Goal: Check status: Check status

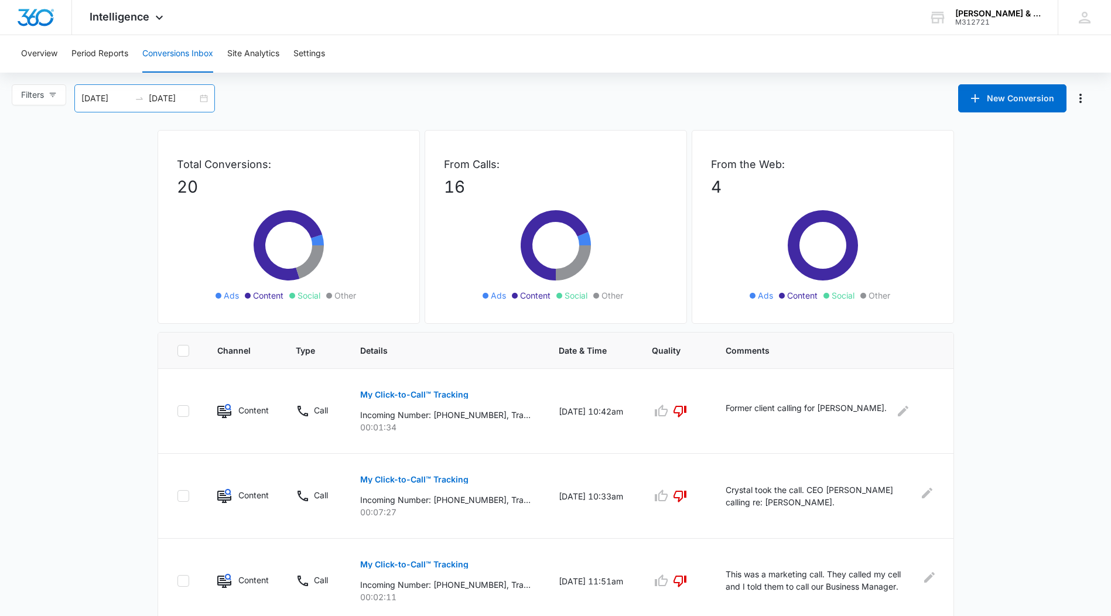
click at [204, 97] on div "[DATE] [DATE]" at bounding box center [144, 98] width 141 height 28
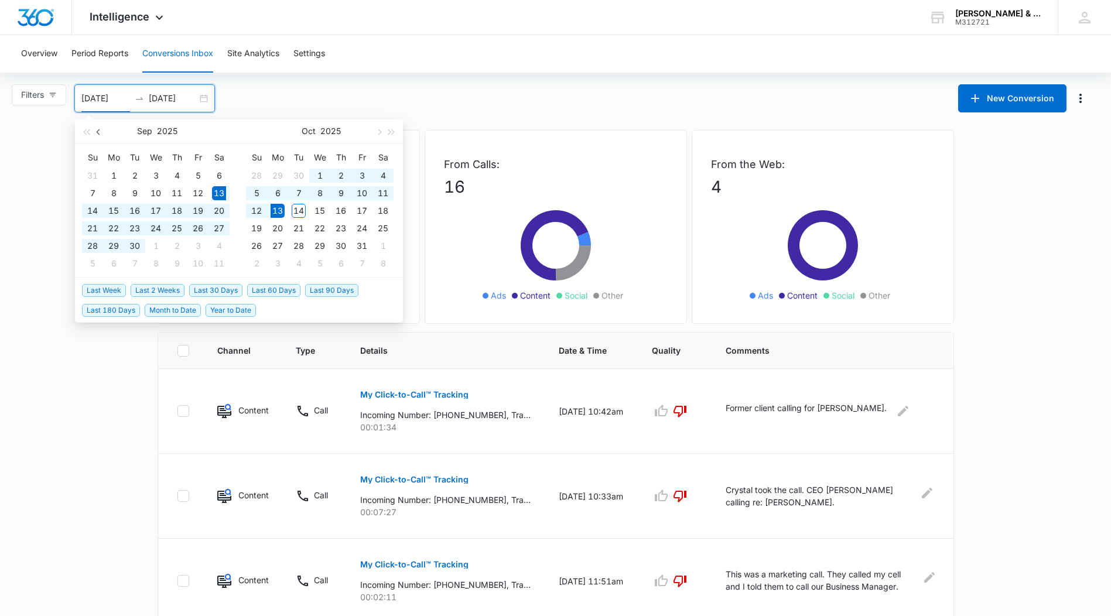
click at [98, 133] on span "button" at bounding box center [100, 132] width 6 height 6
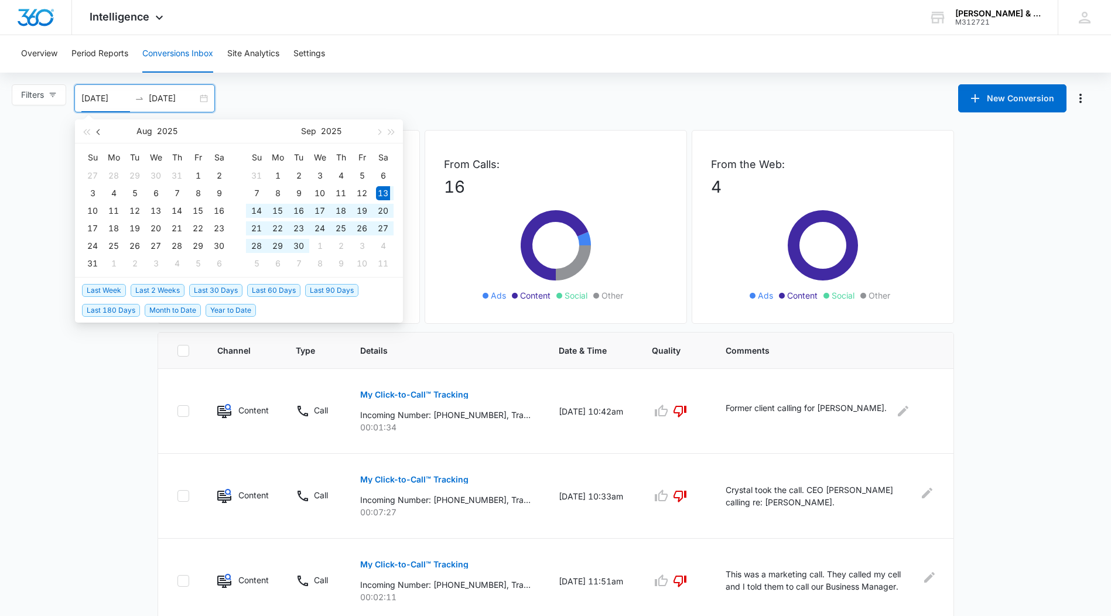
click at [98, 133] on span "button" at bounding box center [100, 132] width 6 height 6
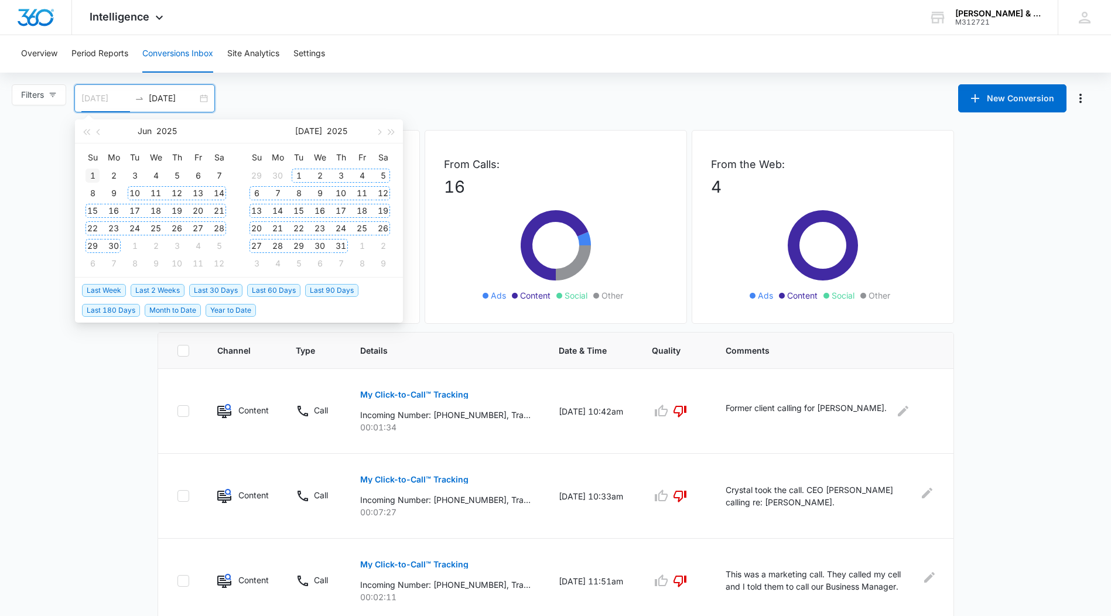
type input "[DATE]"
click at [92, 172] on div "1" at bounding box center [93, 176] width 14 height 14
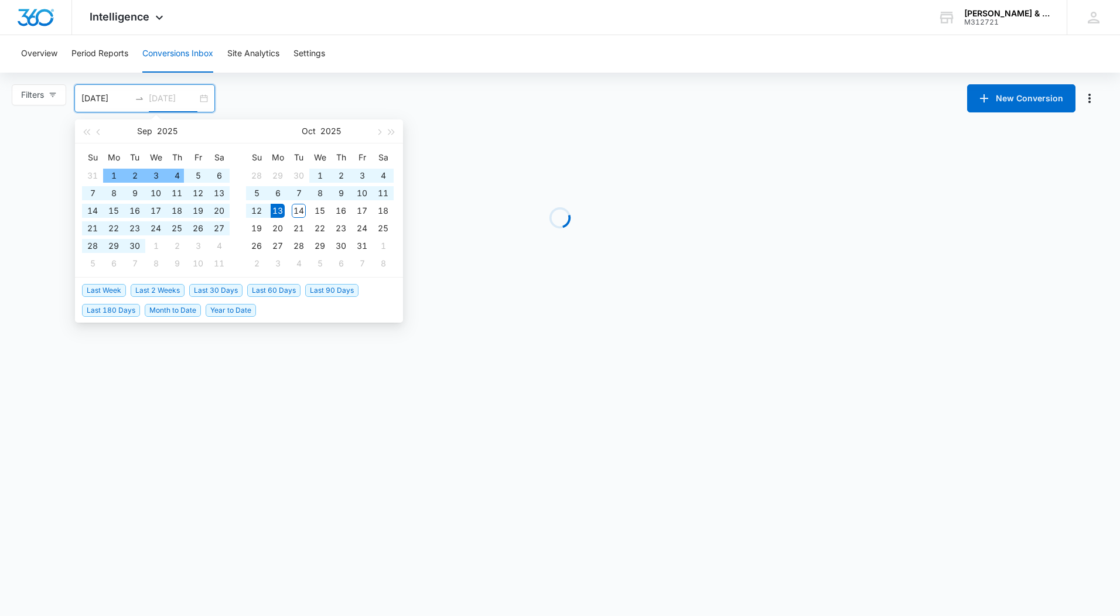
type input "[DATE]"
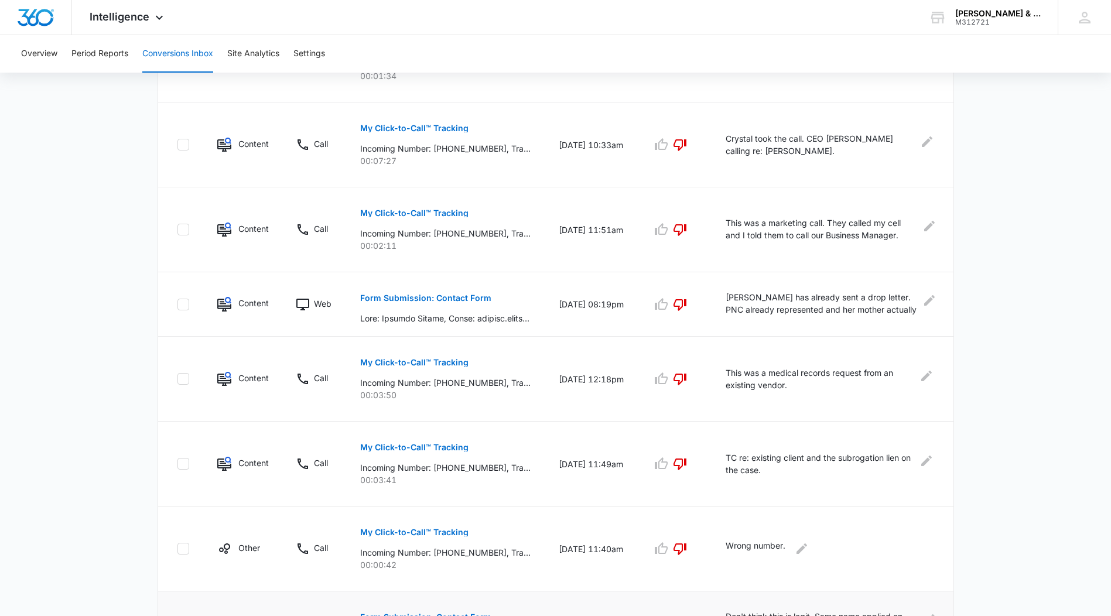
scroll to position [598, 0]
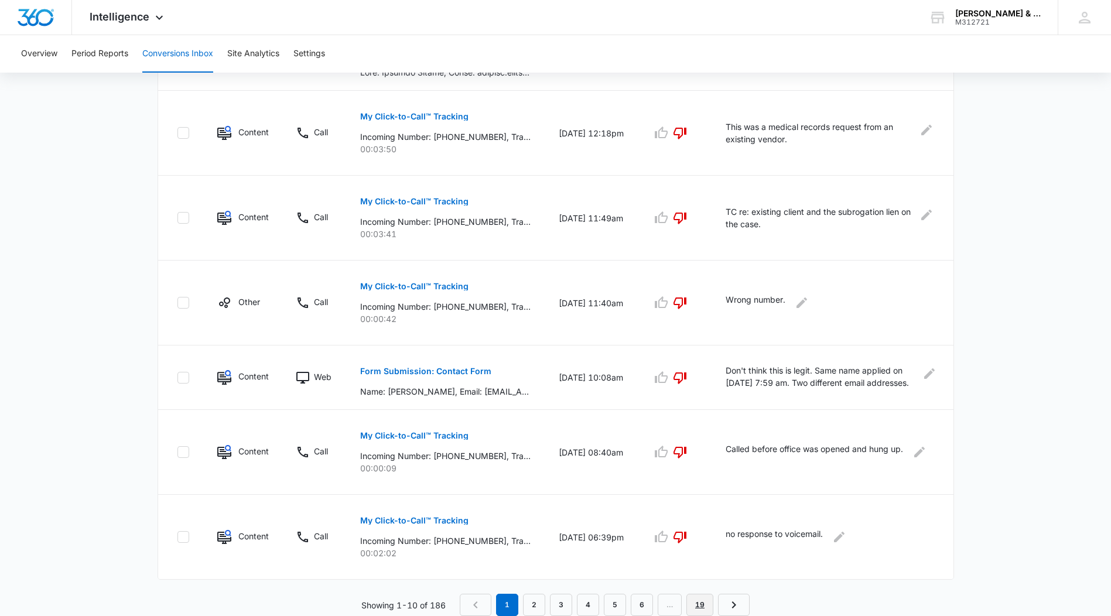
click at [697, 606] on link "19" at bounding box center [700, 605] width 27 height 22
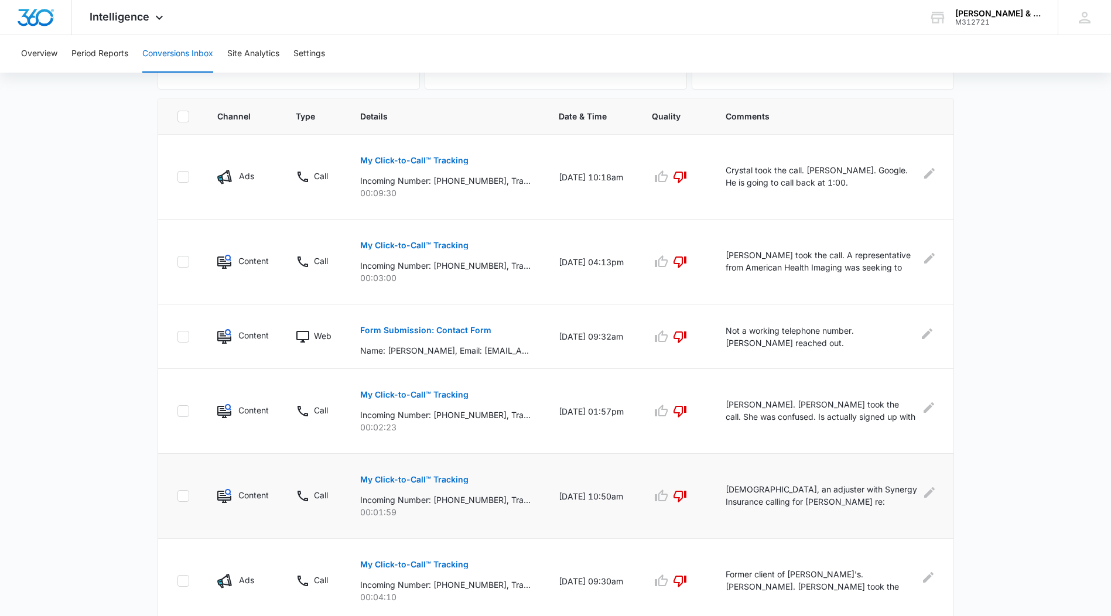
scroll to position [278, 0]
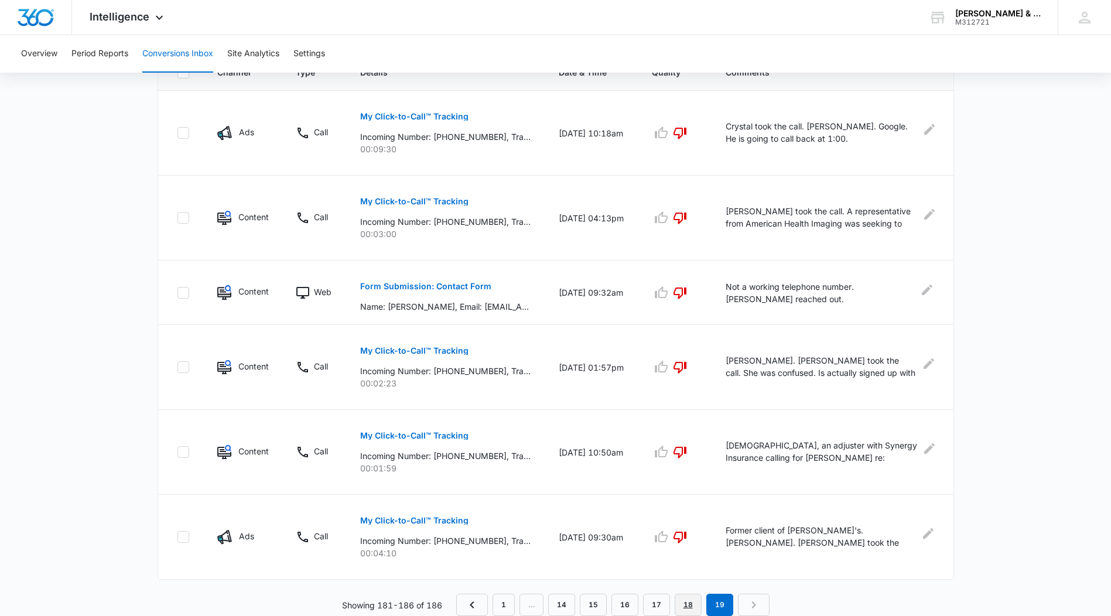
click at [689, 601] on link "18" at bounding box center [688, 605] width 27 height 22
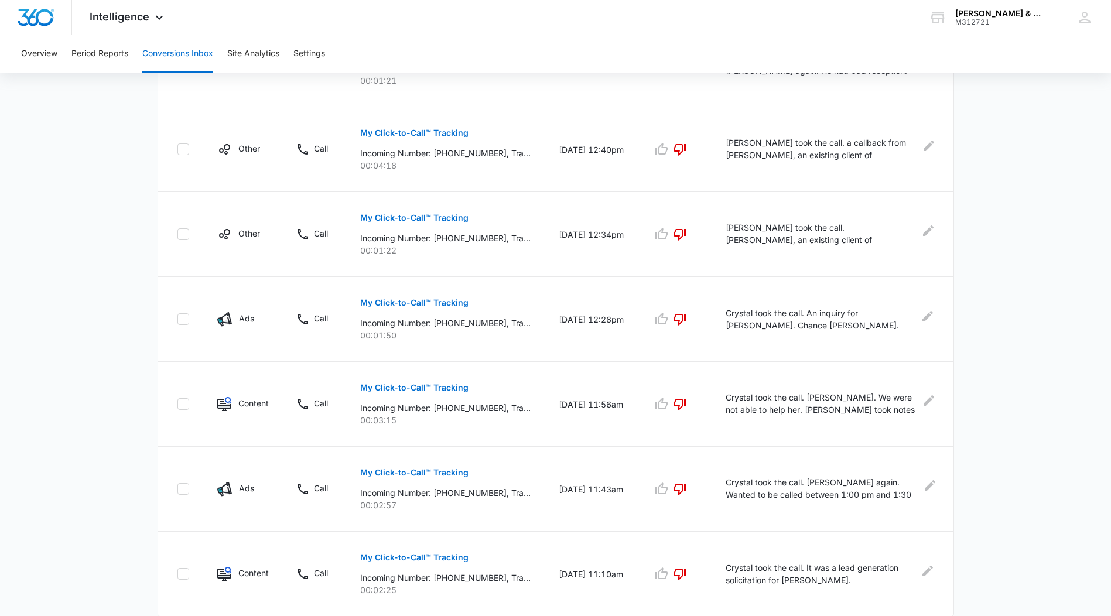
scroll to position [639, 0]
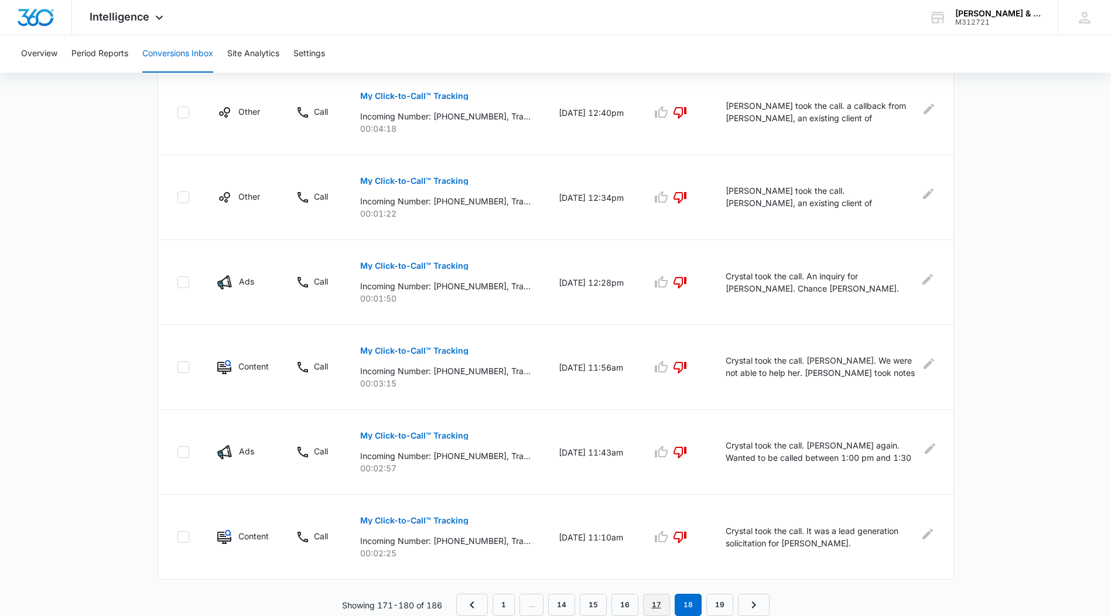
click at [652, 603] on link "17" at bounding box center [656, 605] width 27 height 22
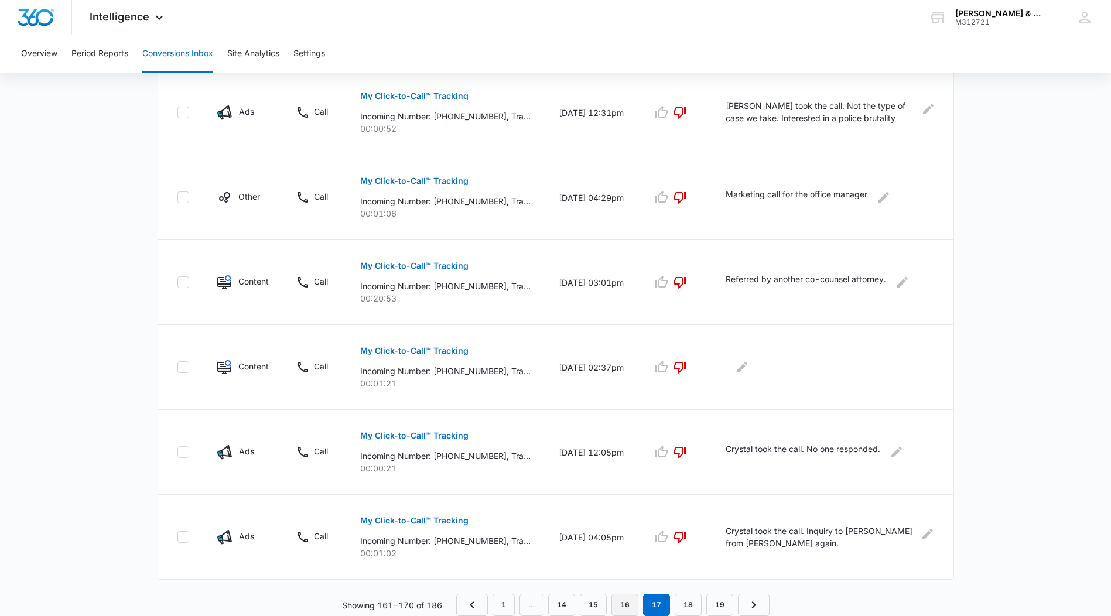
click at [622, 603] on link "16" at bounding box center [625, 605] width 27 height 22
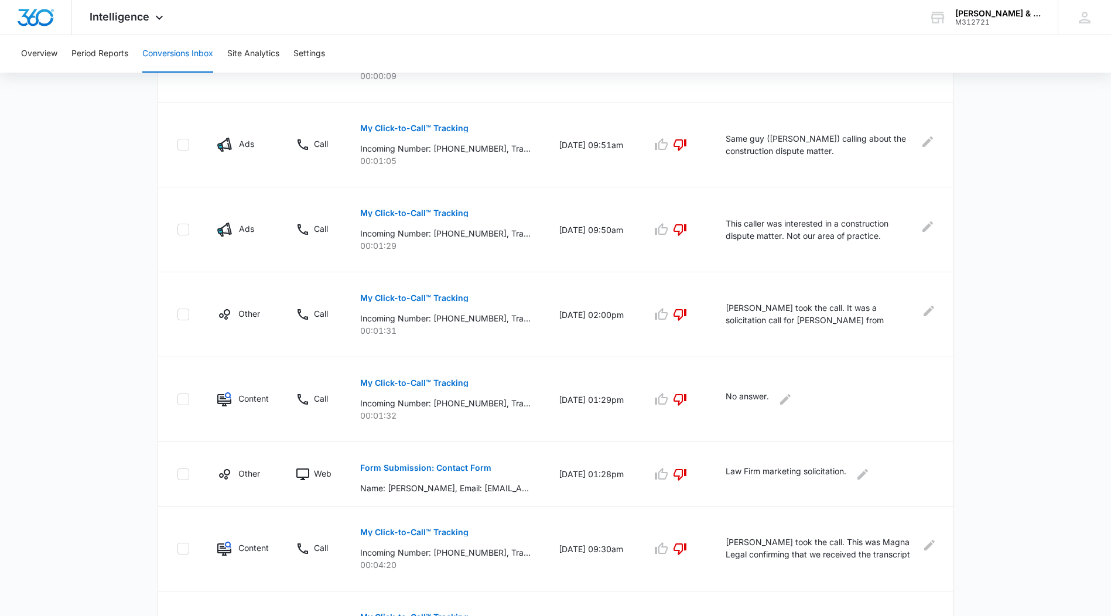
scroll to position [598, 0]
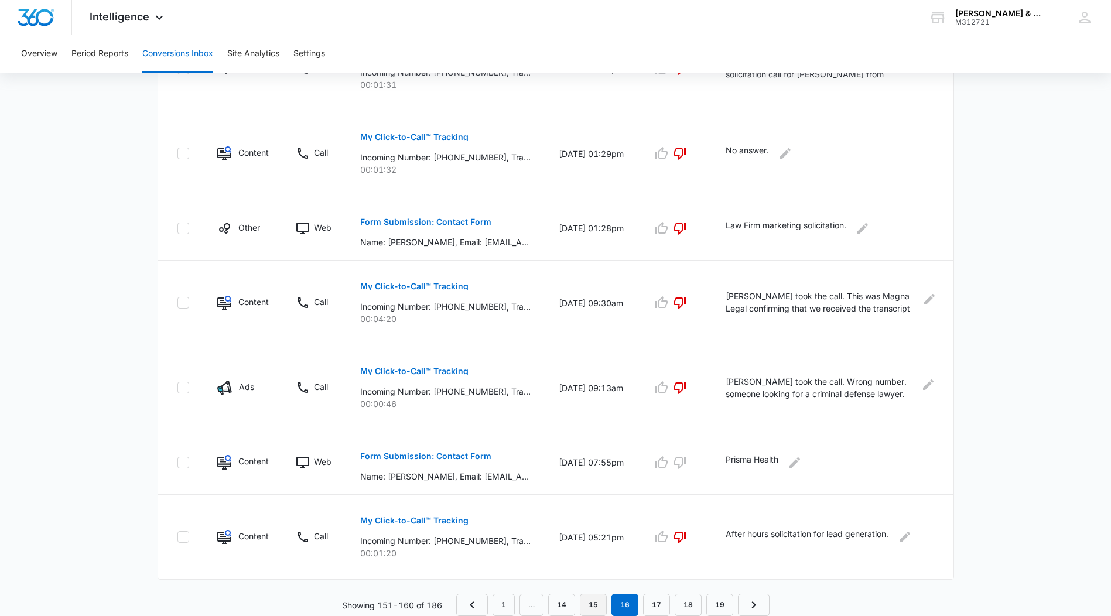
click at [596, 604] on link "15" at bounding box center [593, 605] width 27 height 22
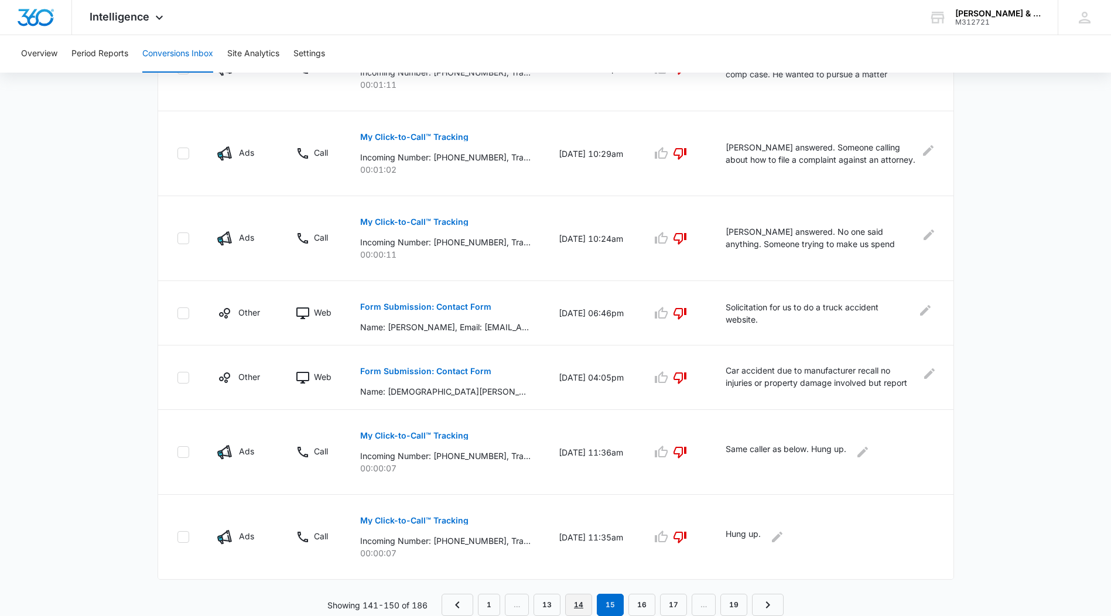
click at [585, 602] on link "14" at bounding box center [578, 605] width 27 height 22
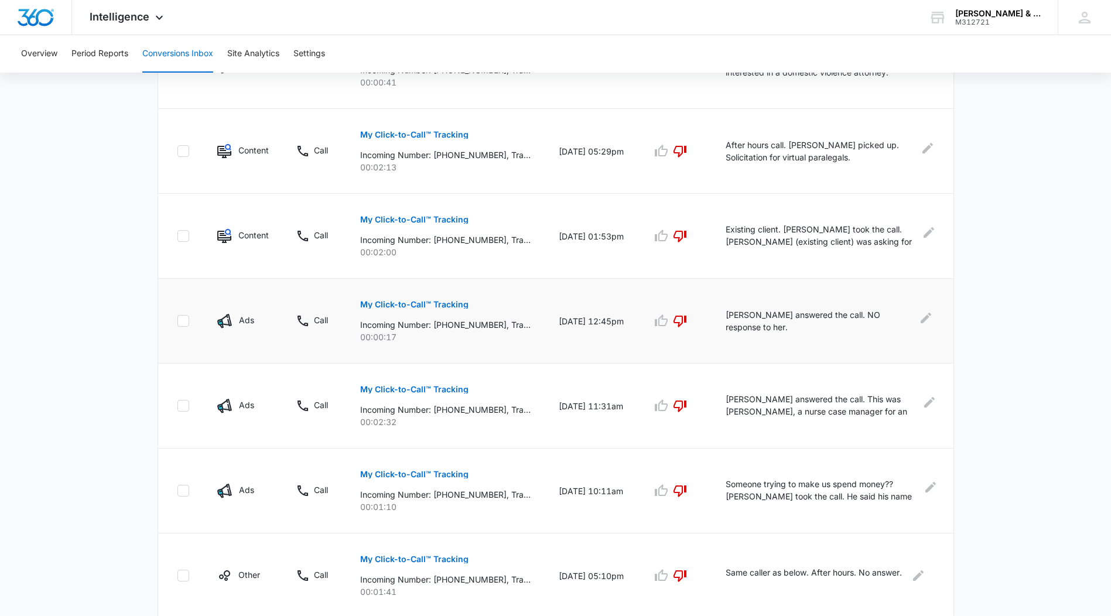
scroll to position [639, 0]
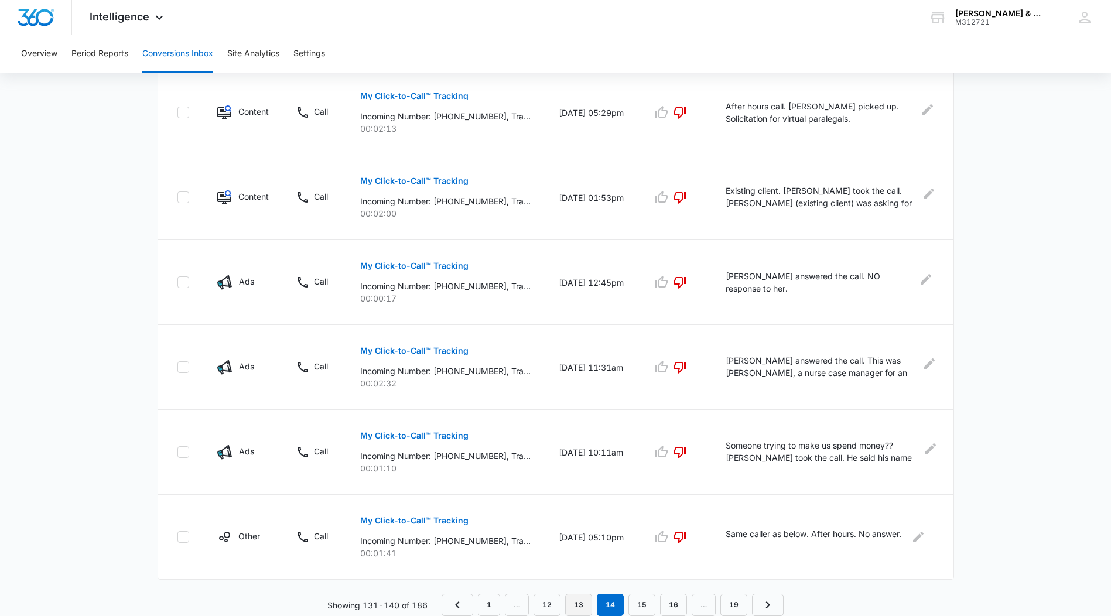
click at [578, 602] on link "13" at bounding box center [578, 605] width 27 height 22
click at [578, 603] on link "12" at bounding box center [578, 605] width 27 height 22
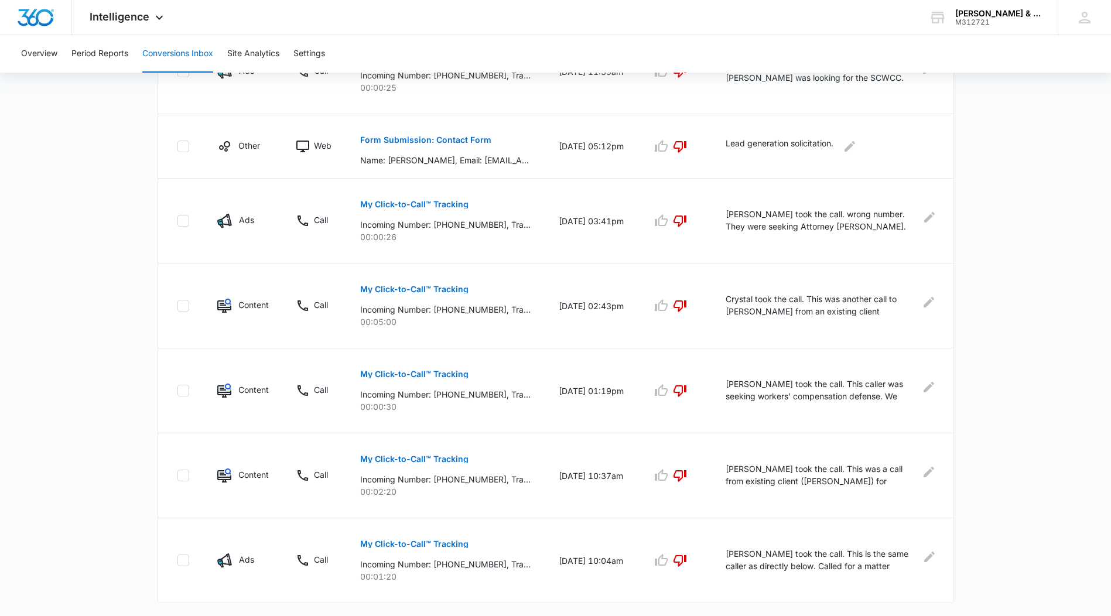
scroll to position [618, 0]
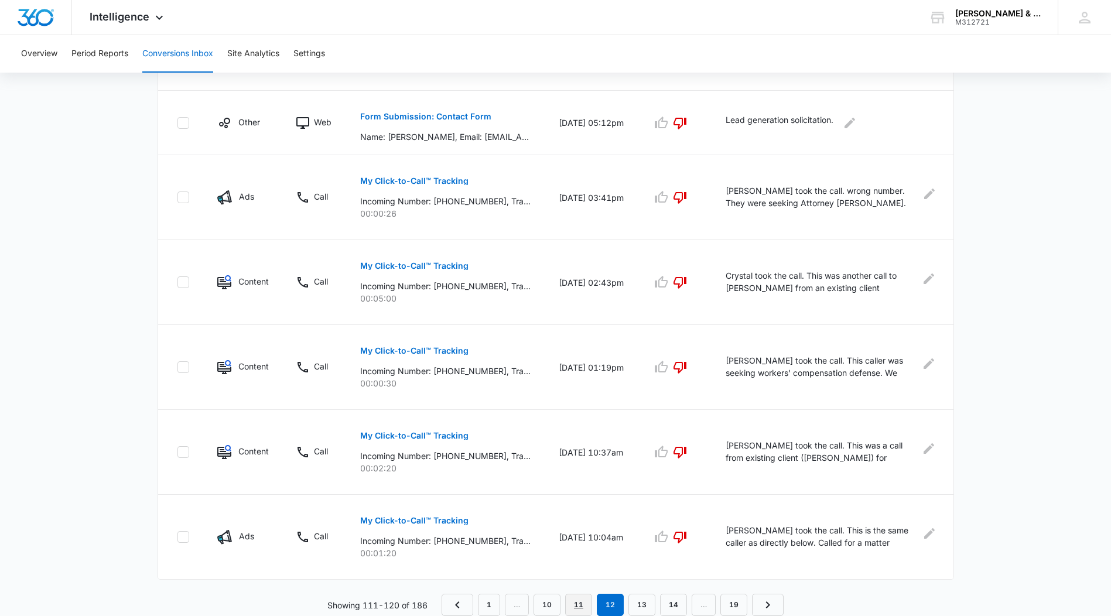
click at [574, 603] on link "11" at bounding box center [578, 605] width 27 height 22
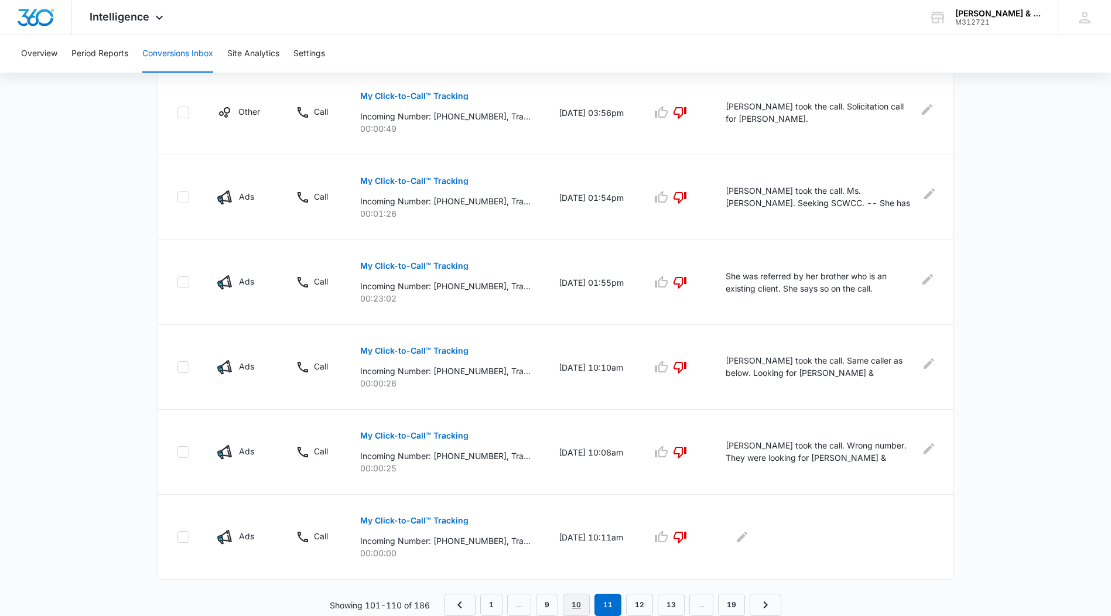
click at [577, 603] on link "10" at bounding box center [576, 605] width 27 height 22
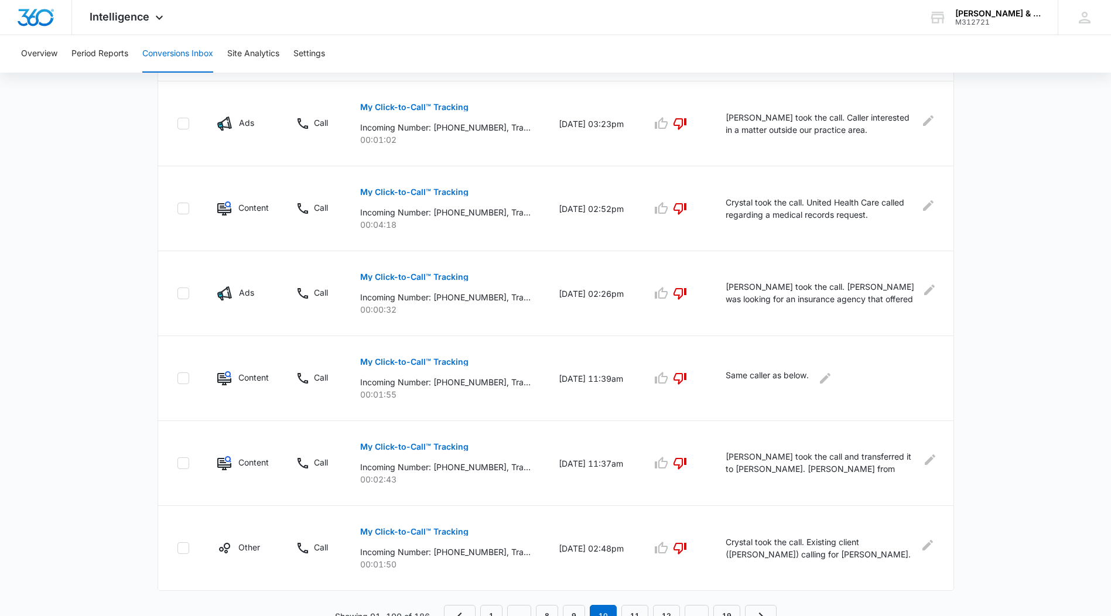
scroll to position [577, 0]
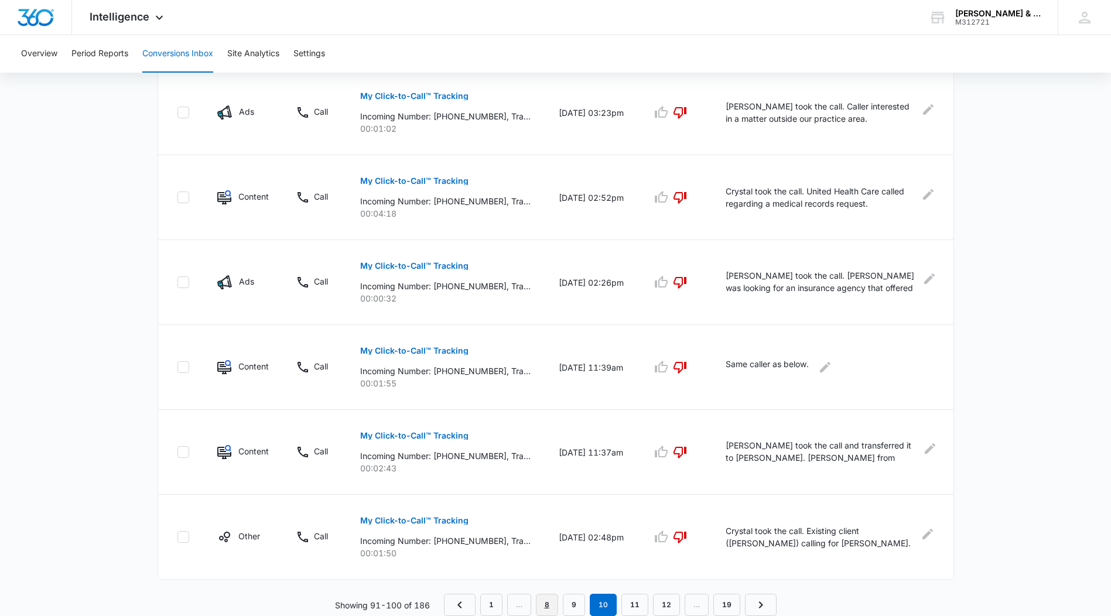
click at [548, 603] on link "8" at bounding box center [547, 605] width 22 height 22
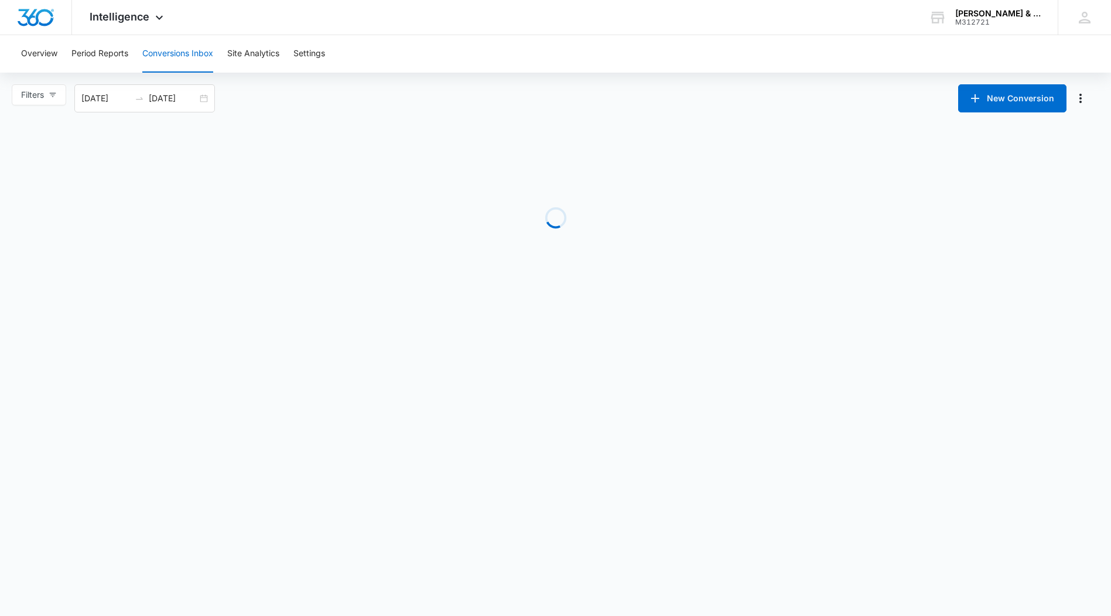
scroll to position [0, 0]
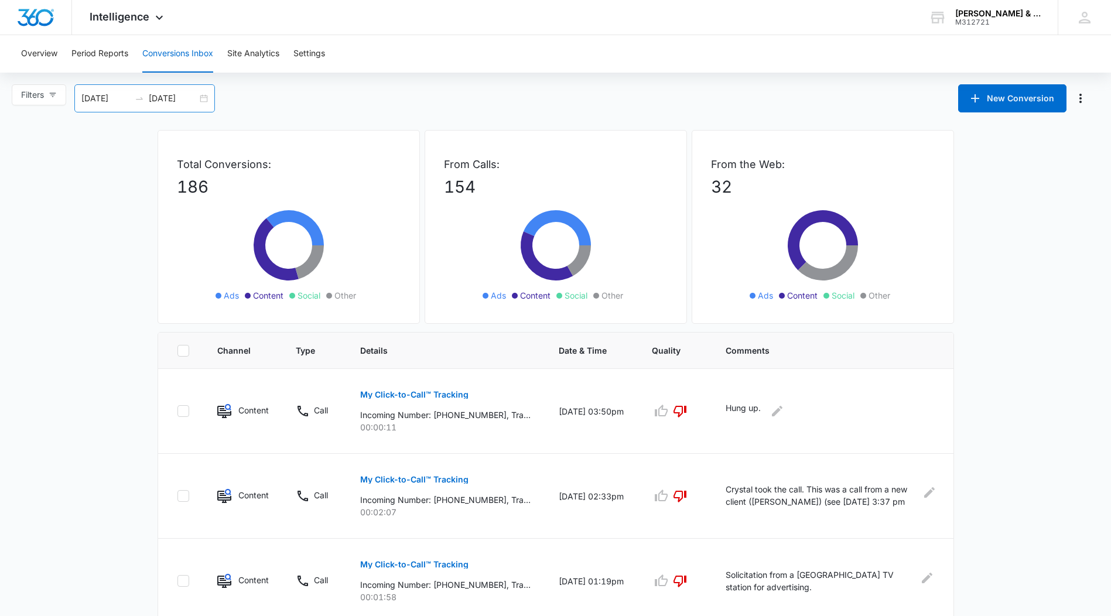
click at [210, 101] on div "[DATE] [DATE]" at bounding box center [144, 98] width 141 height 28
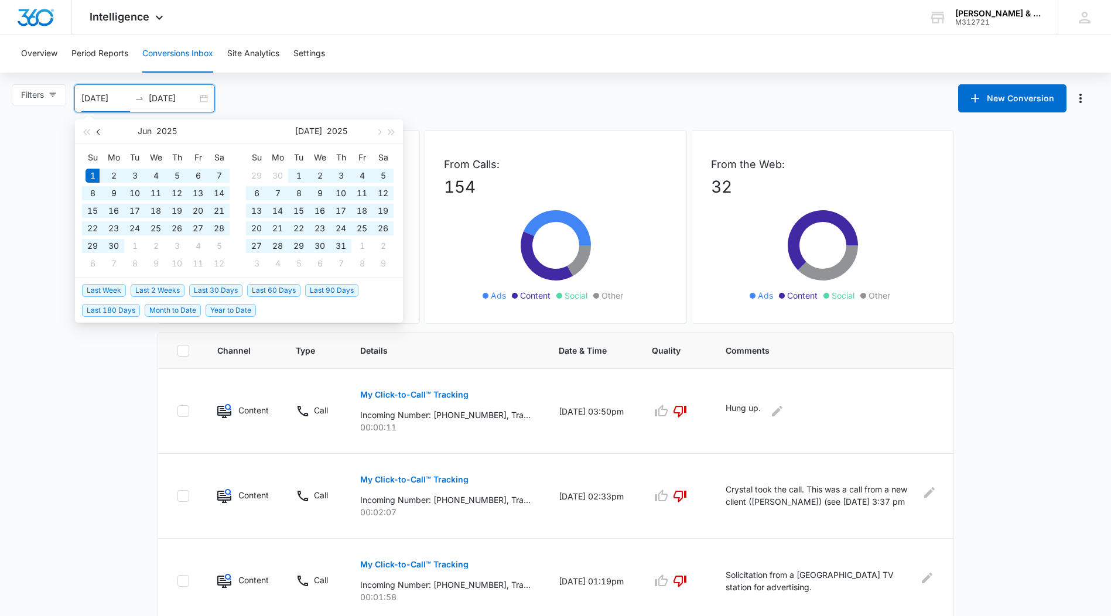
click at [98, 133] on span "button" at bounding box center [100, 132] width 6 height 6
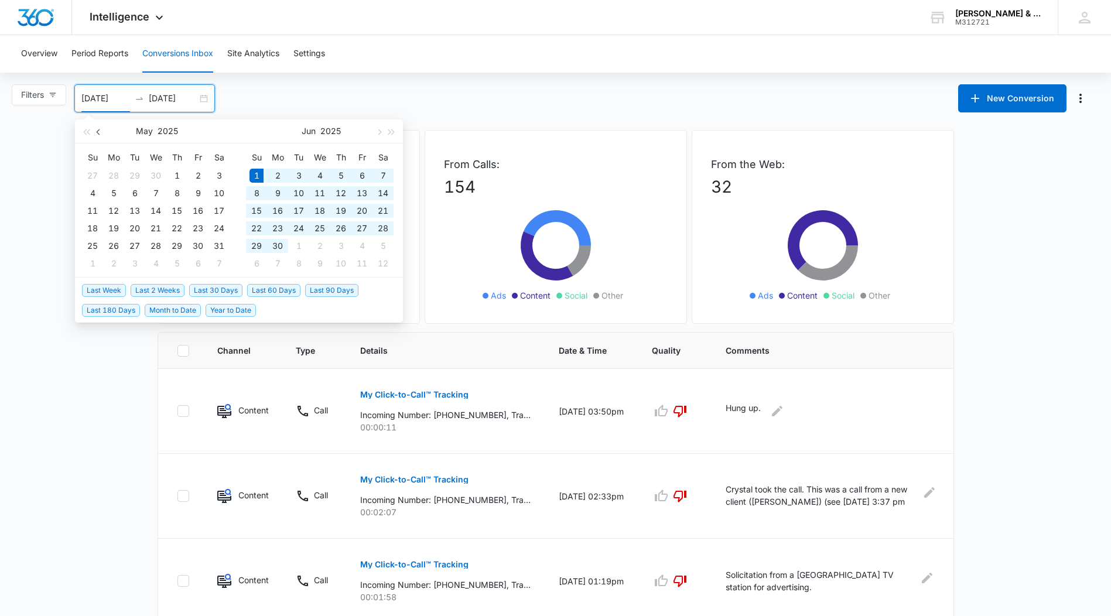
click at [98, 133] on span "button" at bounding box center [100, 132] width 6 height 6
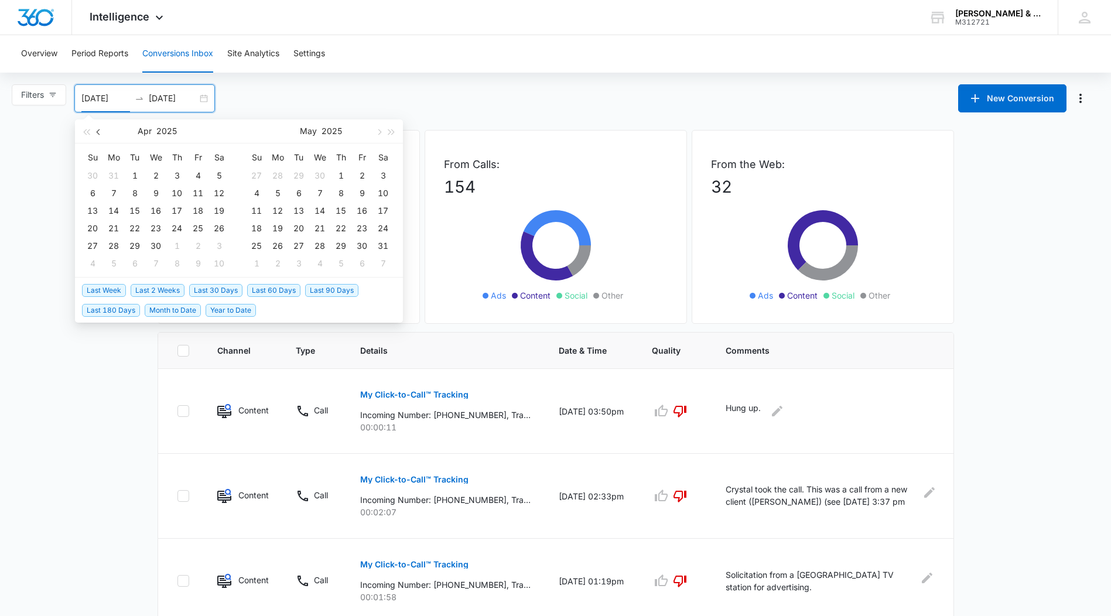
click at [98, 133] on span "button" at bounding box center [100, 132] width 6 height 6
type input "[DATE]"
click at [218, 172] on div "1" at bounding box center [219, 176] width 14 height 14
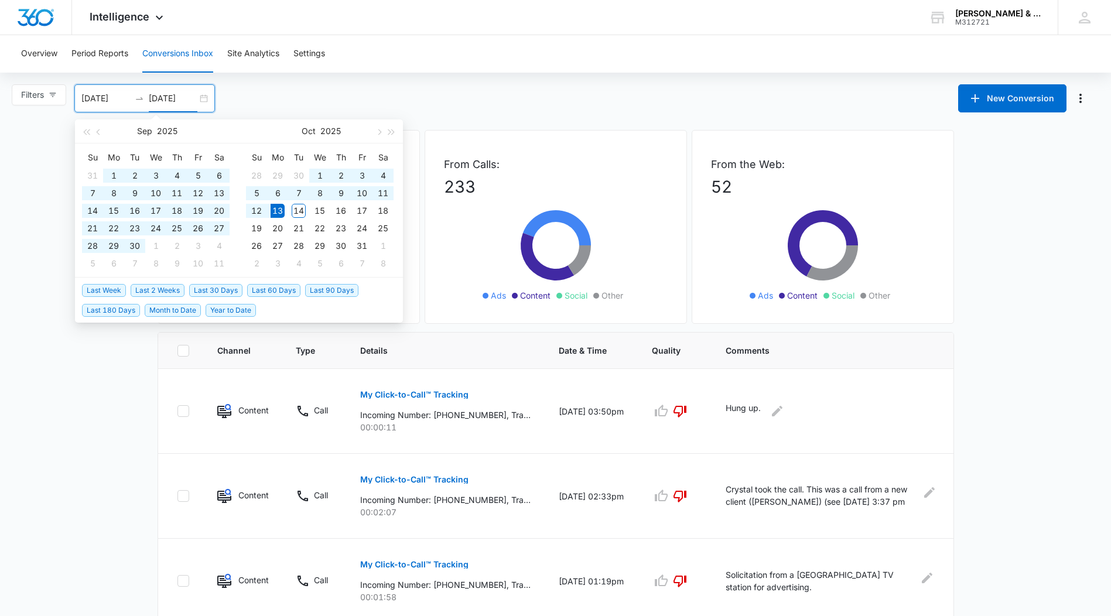
click at [206, 95] on div "[DATE] [DATE]" at bounding box center [144, 98] width 141 height 28
click at [203, 97] on div "[DATE] [DATE]" at bounding box center [144, 98] width 141 height 28
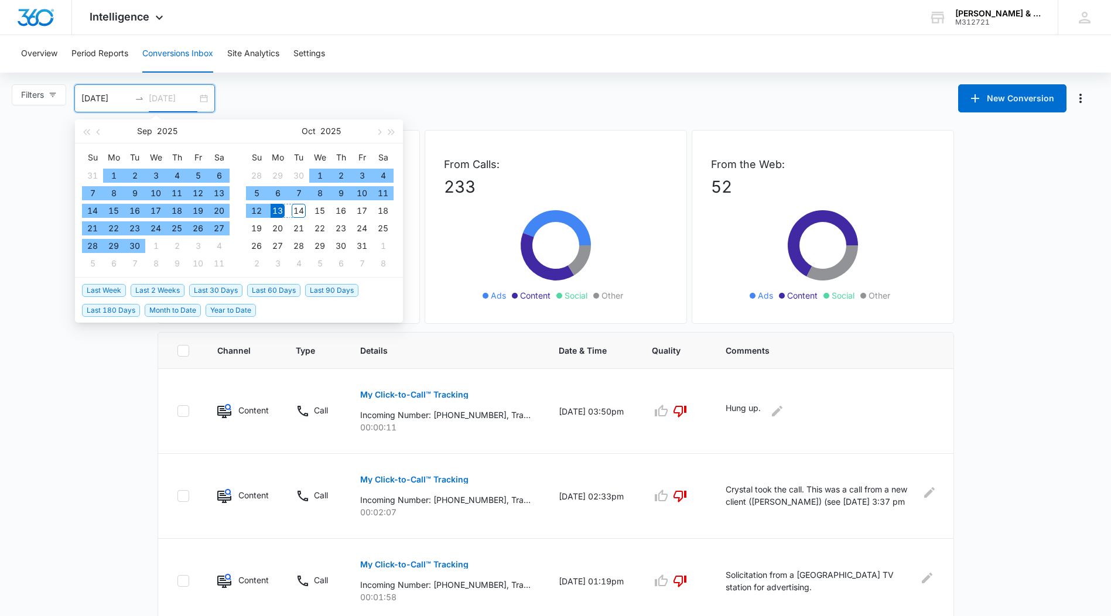
type input "[DATE]"
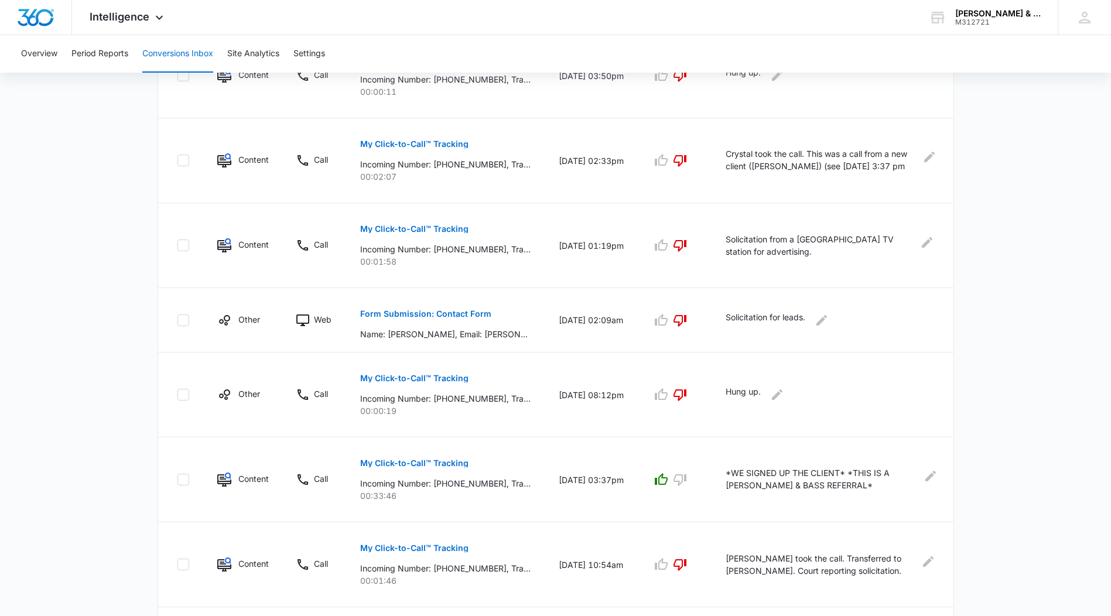
scroll to position [598, 0]
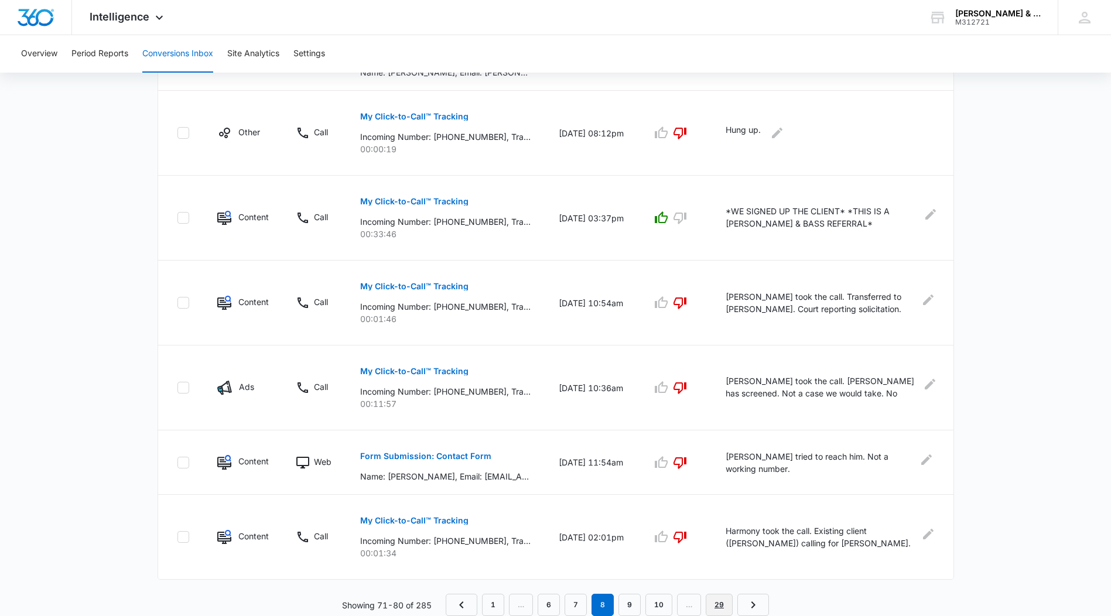
click at [722, 601] on link "29" at bounding box center [719, 605] width 27 height 22
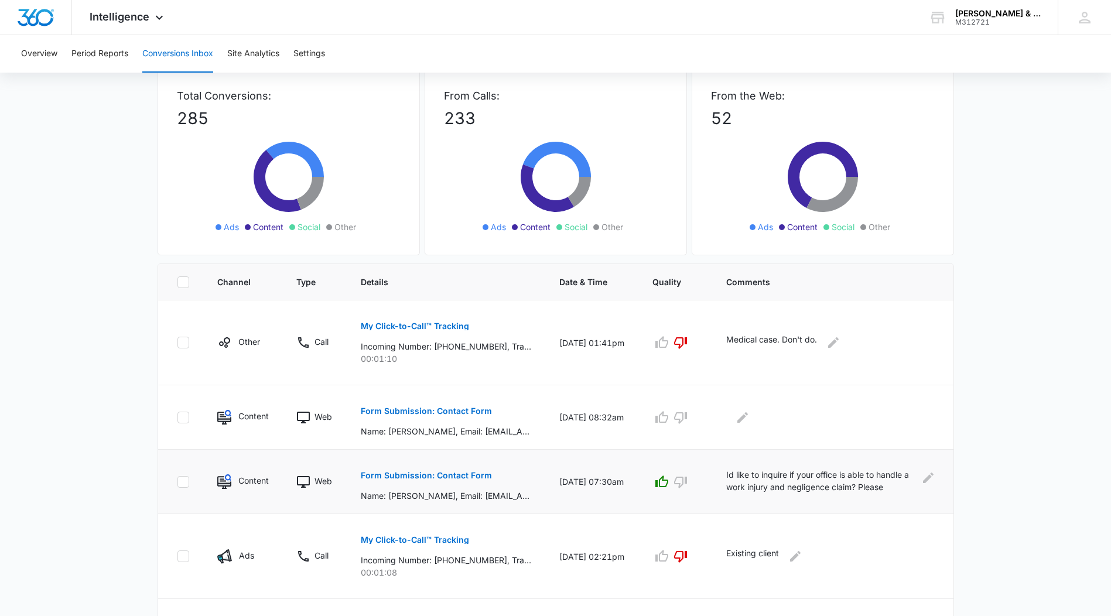
scroll to position [173, 0]
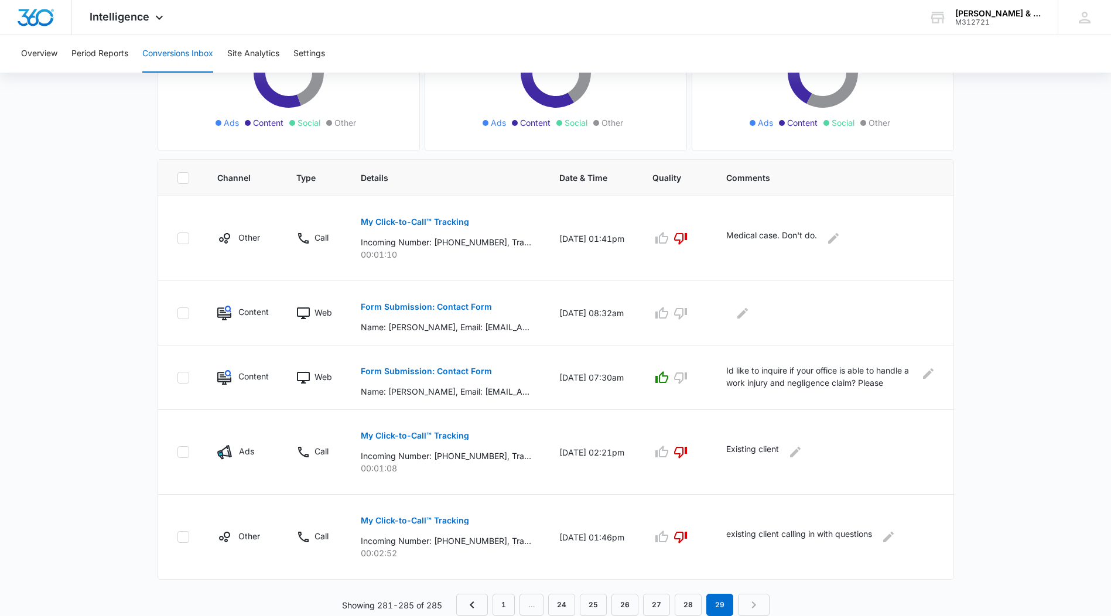
click at [112, 233] on main "Filters [DATE] [DATE] New Conversion [DATE] Su Mo Tu We Th Fr Sa 31 1 2 3 4 5 6…" at bounding box center [555, 264] width 1111 height 705
